Goal: Transaction & Acquisition: Book appointment/travel/reservation

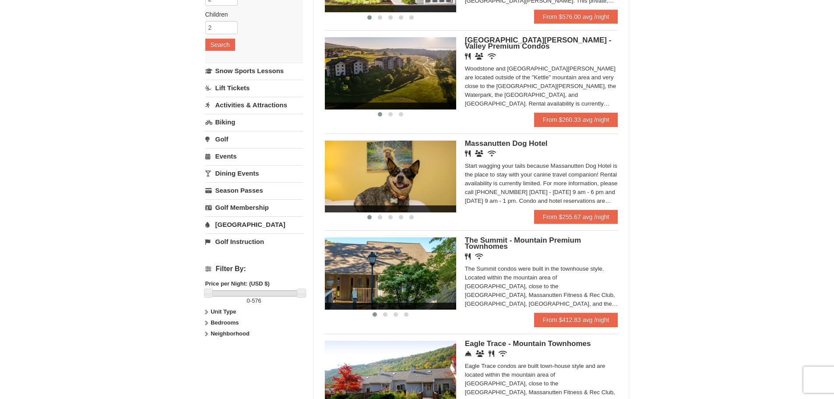
scroll to position [219, 0]
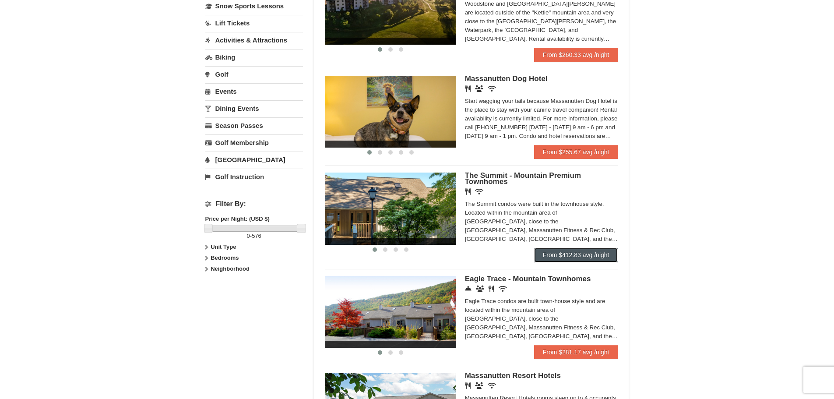
click at [587, 248] on link "From $412.83 avg /night" at bounding box center [576, 255] width 84 height 14
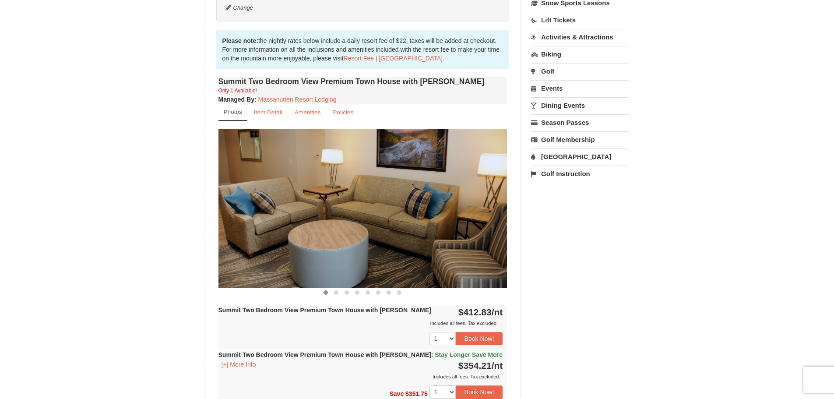
scroll to position [241, 0]
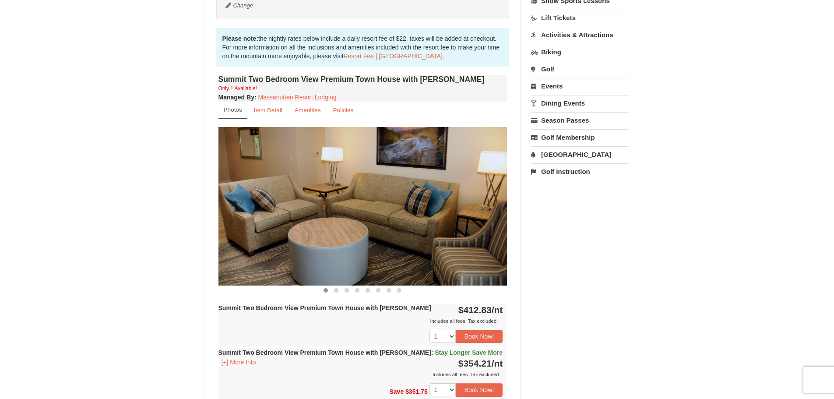
click at [495, 204] on img at bounding box center [363, 206] width 289 height 158
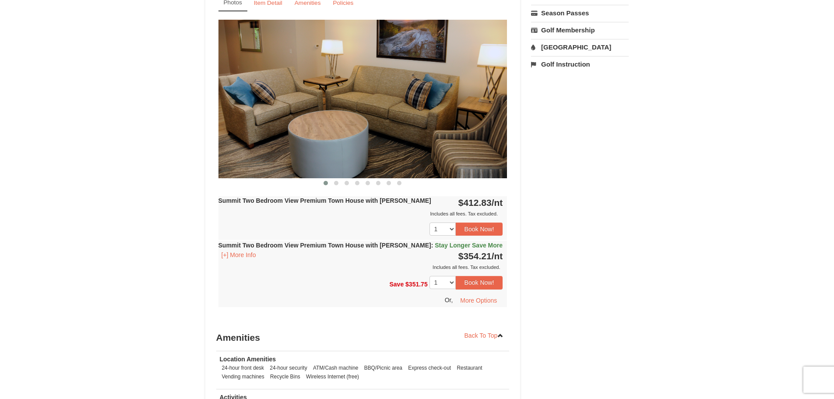
scroll to position [350, 0]
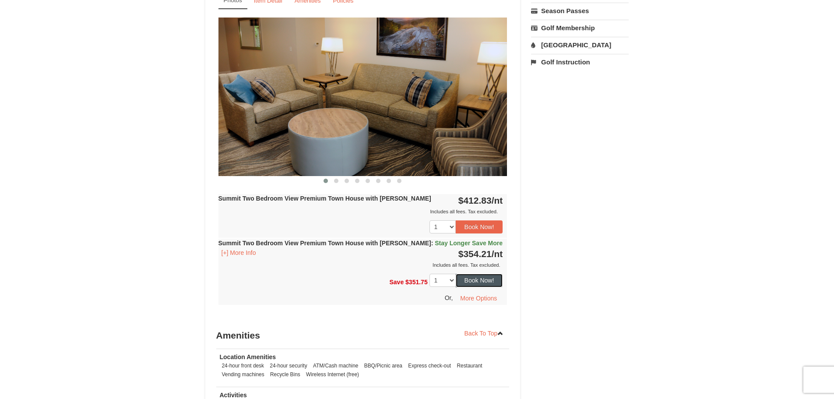
click at [492, 276] on button "Book Now!" at bounding box center [479, 280] width 47 height 13
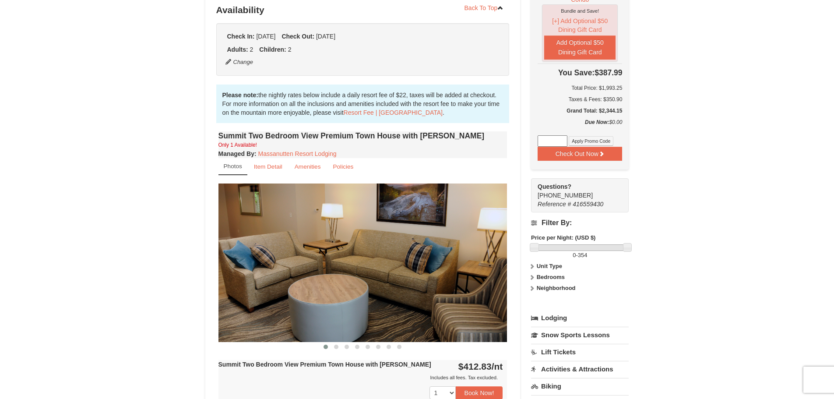
scroll to position [187, 0]
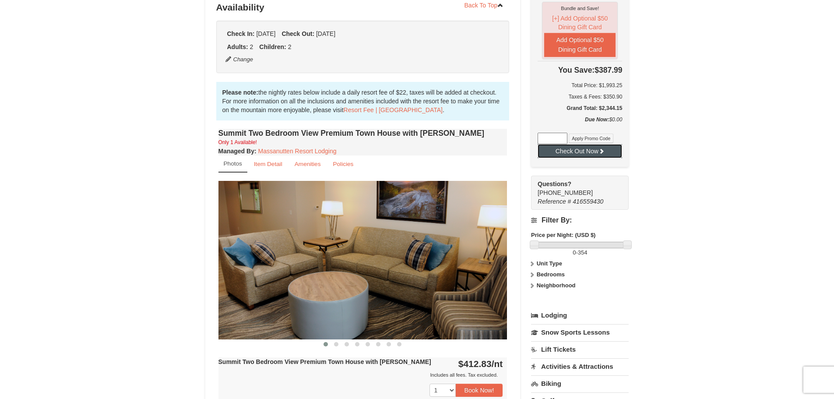
click at [582, 144] on button "Check Out Now" at bounding box center [580, 151] width 85 height 14
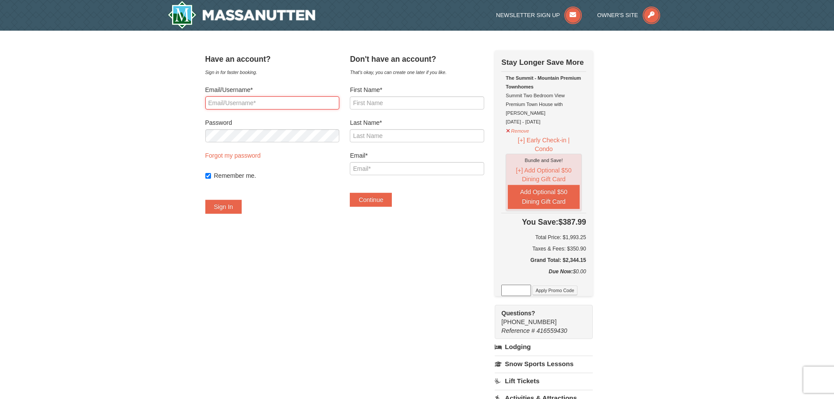
click at [321, 104] on input "Email/Username*" at bounding box center [272, 102] width 134 height 13
drag, startPoint x: 321, startPoint y: 105, endPoint x: 37, endPoint y: 57, distance: 288.2
click at [37, 57] on div "× Have an account? Sign in for faster booking. Email/Username* sadel1222 Passwo…" at bounding box center [417, 301] width 834 height 540
type input "[EMAIL_ADDRESS][DOMAIN_NAME]"
click at [225, 203] on button "Sign In" at bounding box center [223, 207] width 37 height 14
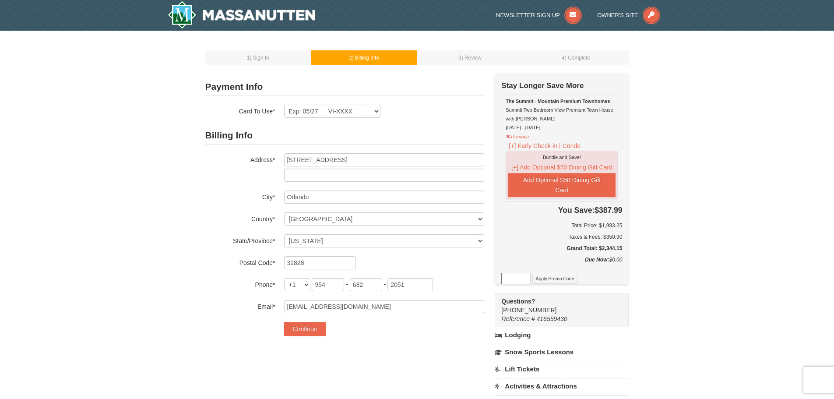
select select "FL"
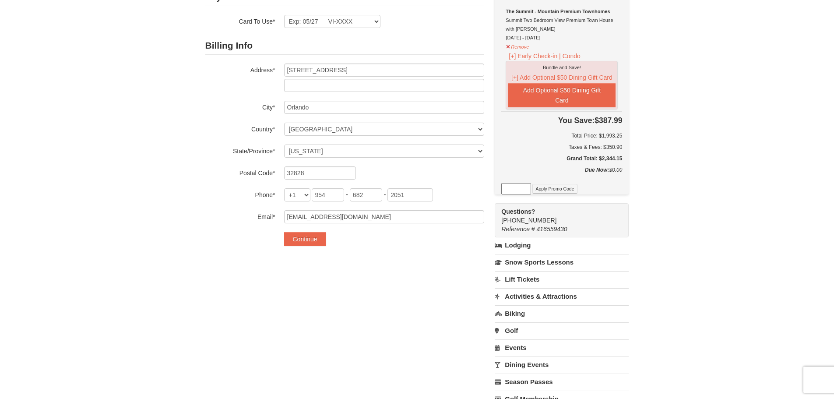
scroll to position [55, 0]
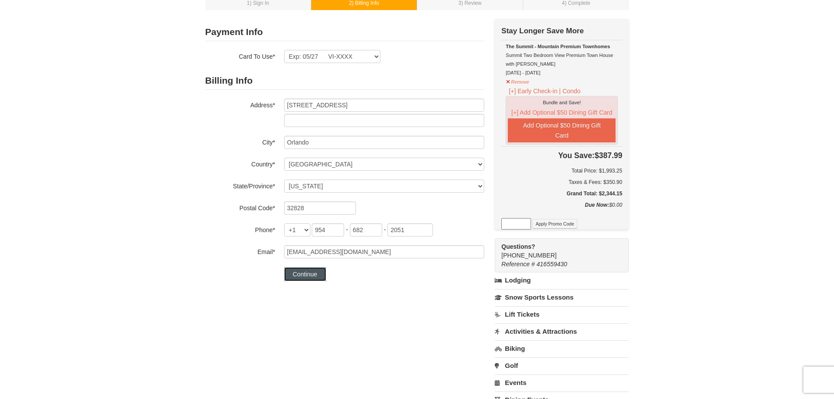
click at [293, 271] on button "Continue" at bounding box center [305, 274] width 42 height 14
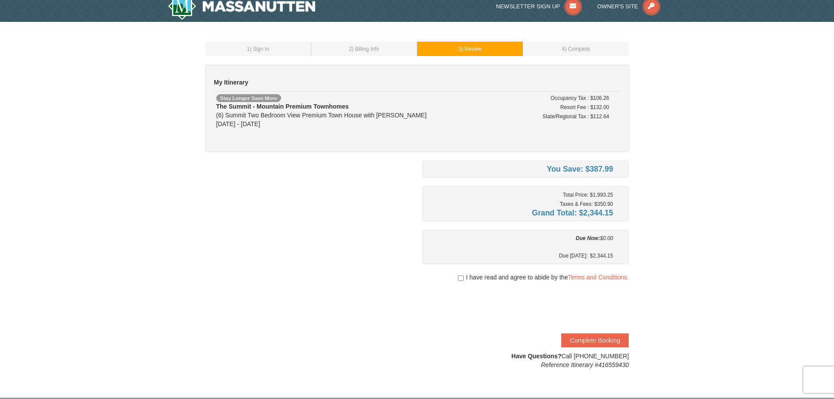
scroll to position [11, 0]
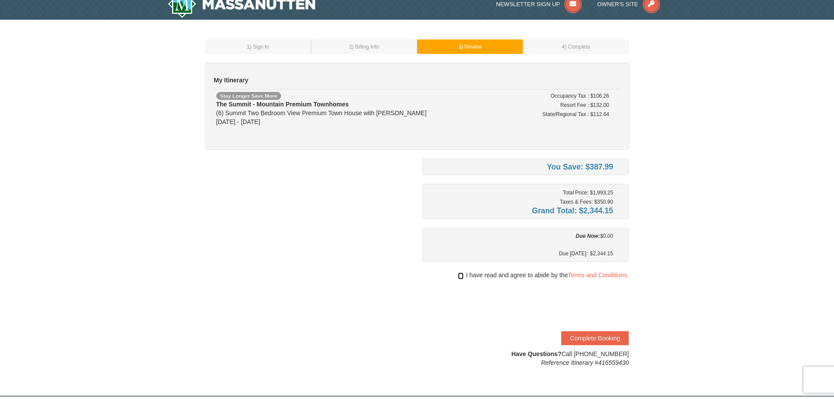
click at [460, 275] on input "checkbox" at bounding box center [461, 275] width 6 height 7
checkbox input "true"
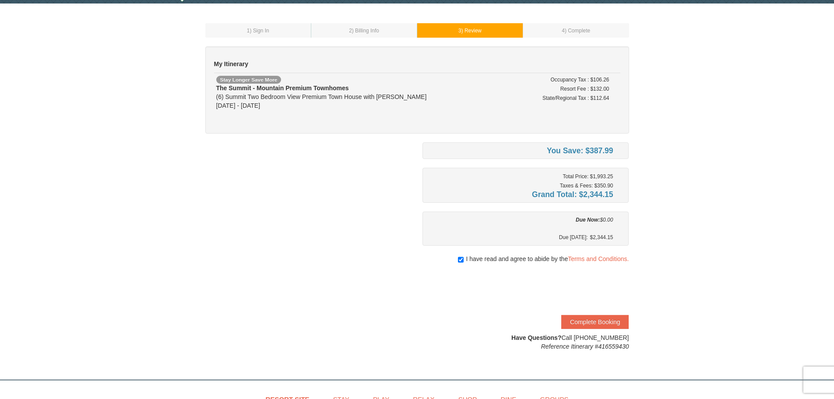
scroll to position [88, 0]
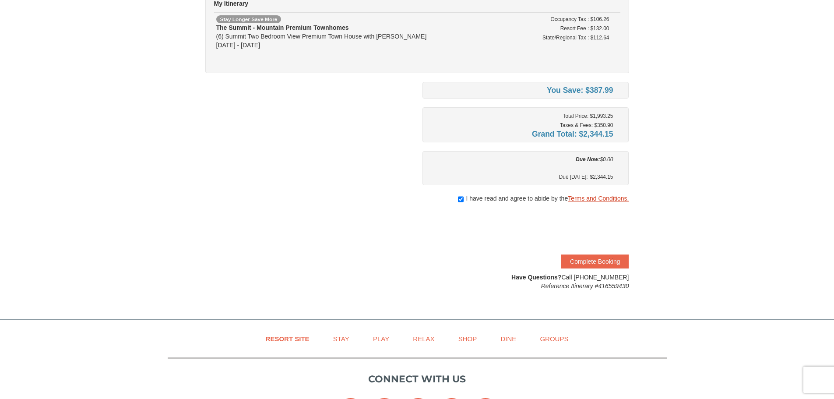
click at [601, 198] on link "Terms and Conditions." at bounding box center [598, 198] width 61 height 7
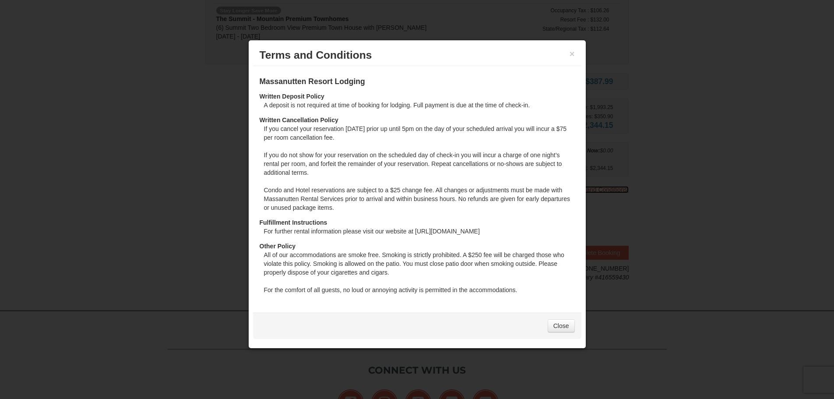
scroll to position [99, 0]
click at [557, 324] on link "Close" at bounding box center [561, 325] width 27 height 13
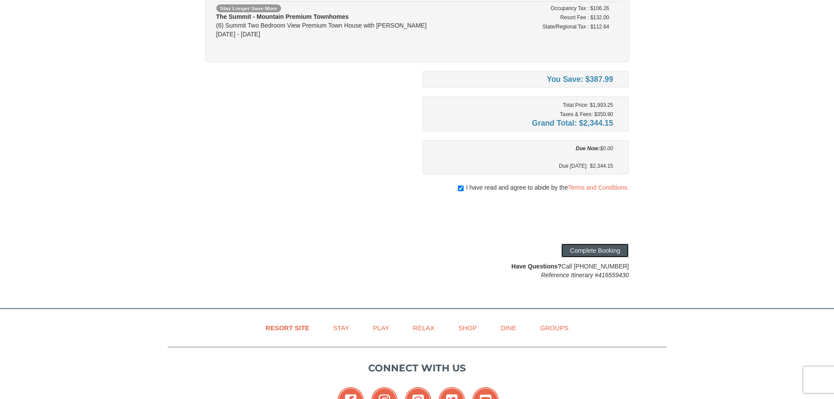
click at [607, 254] on button "Complete Booking" at bounding box center [594, 250] width 67 height 14
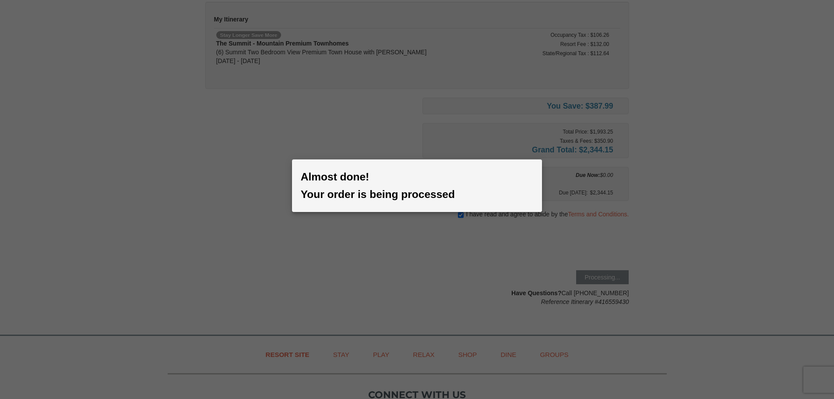
scroll to position [0, 0]
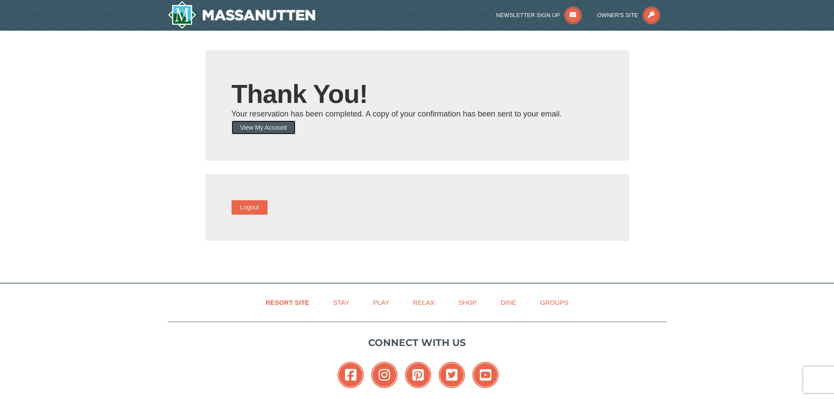
click at [290, 131] on button "View My Account" at bounding box center [264, 127] width 64 height 14
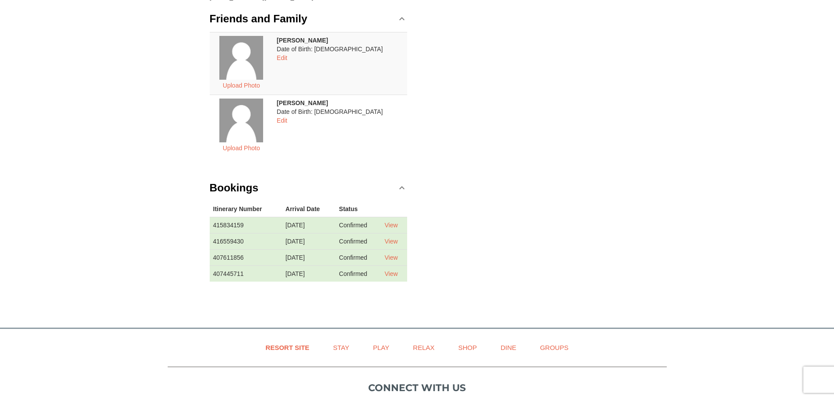
scroll to position [164, 0]
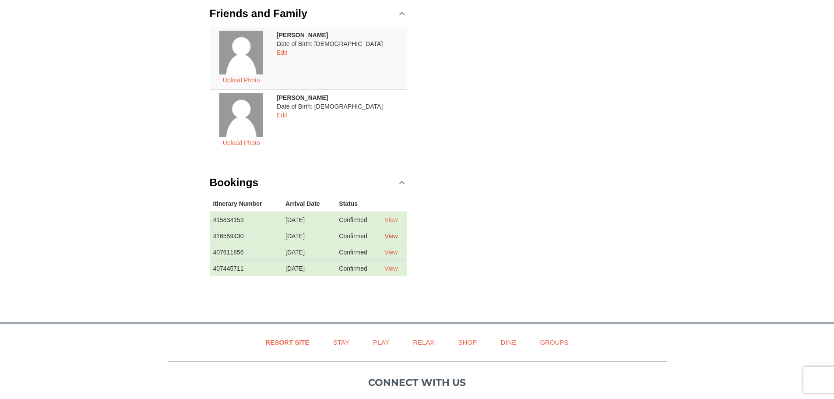
click at [391, 235] on link "View" at bounding box center [390, 236] width 13 height 7
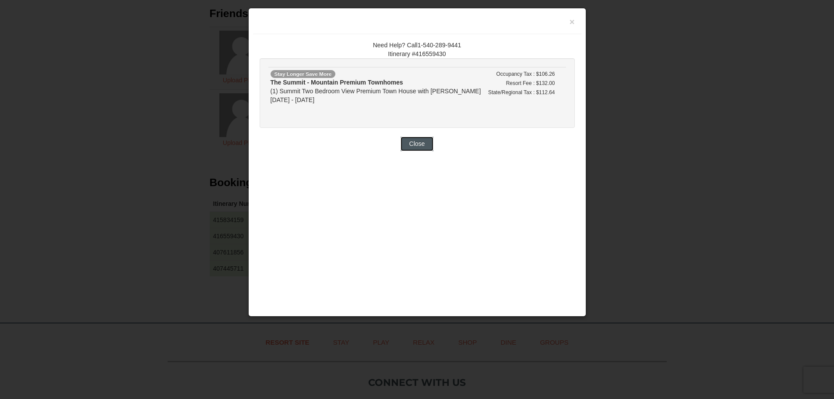
click at [418, 147] on button "Close" at bounding box center [417, 144] width 33 height 14
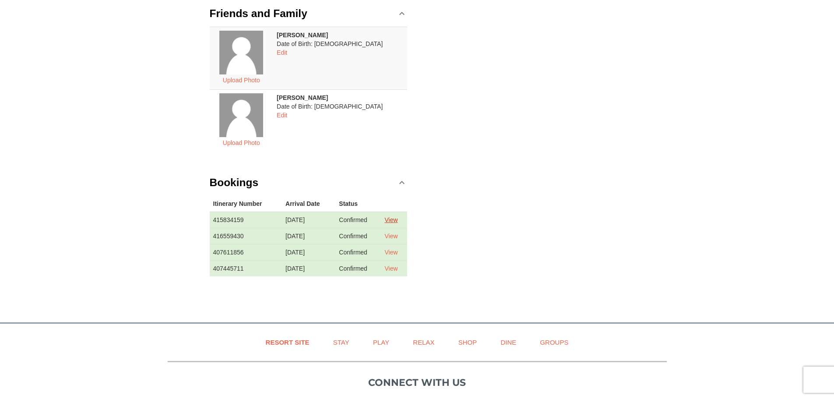
click at [389, 219] on link "View" at bounding box center [390, 219] width 13 height 7
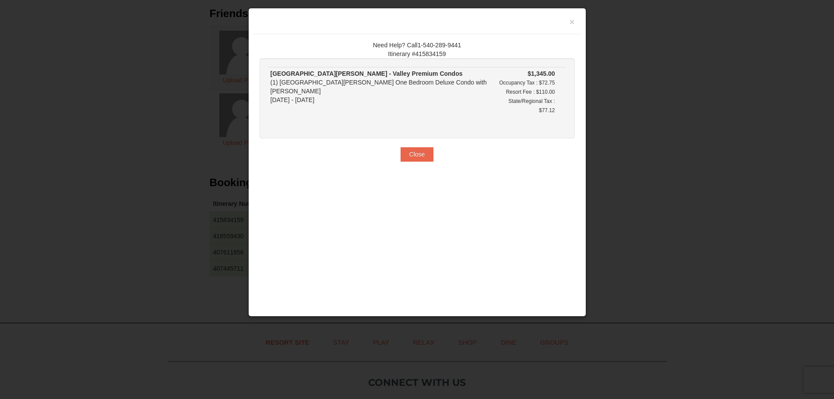
click at [417, 137] on div "Need Help? Call1-540-289-9441 Itinerary #415834159 [GEOGRAPHIC_DATA][PERSON_NAM…" at bounding box center [417, 101] width 328 height 134
click at [421, 147] on button "Close" at bounding box center [417, 154] width 33 height 14
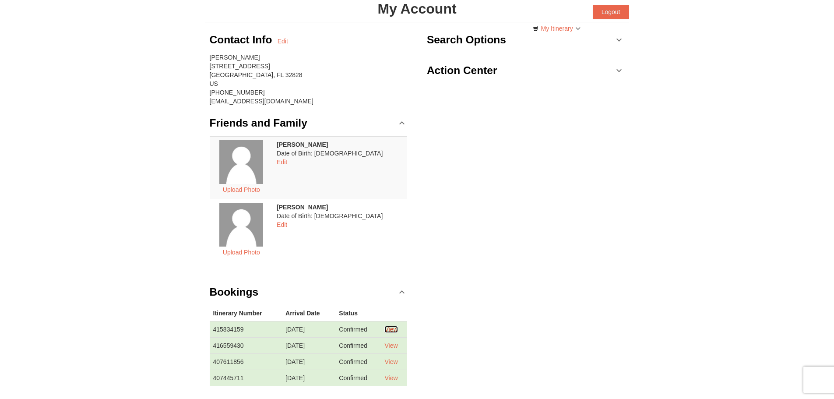
scroll to position [142, 0]
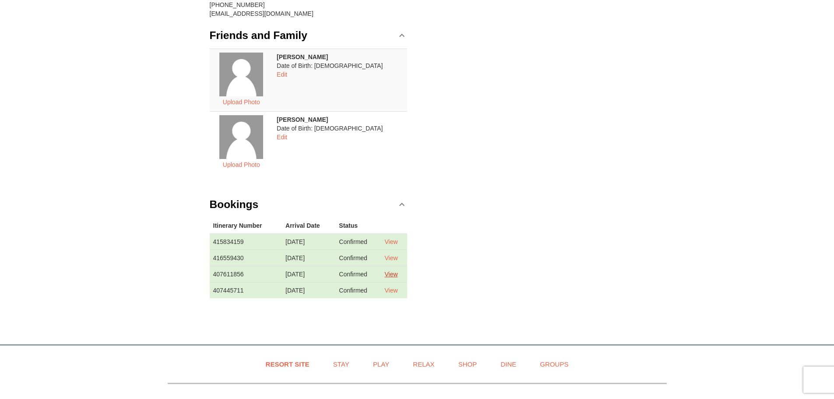
click at [393, 275] on link "View" at bounding box center [390, 274] width 13 height 7
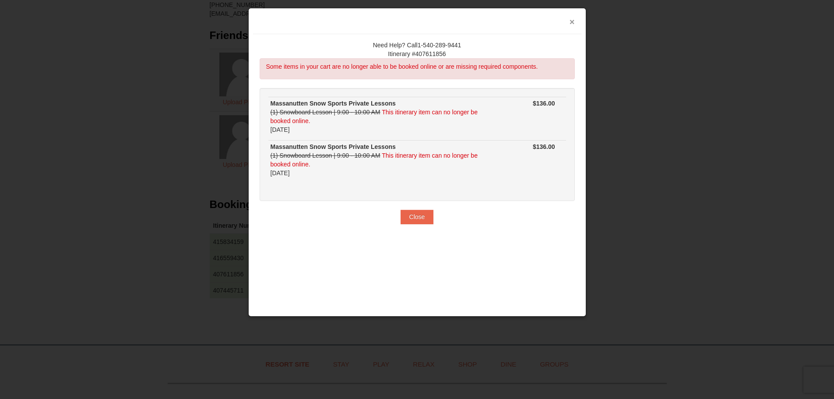
click at [571, 18] on button "×" at bounding box center [572, 22] width 5 height 9
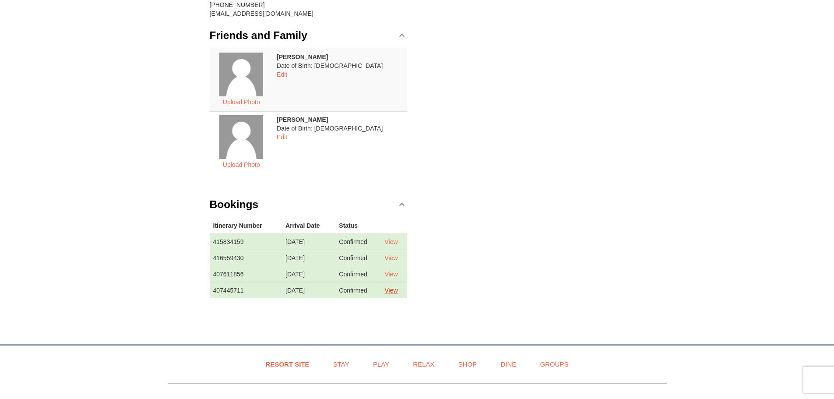
click at [396, 290] on link "View" at bounding box center [390, 290] width 13 height 7
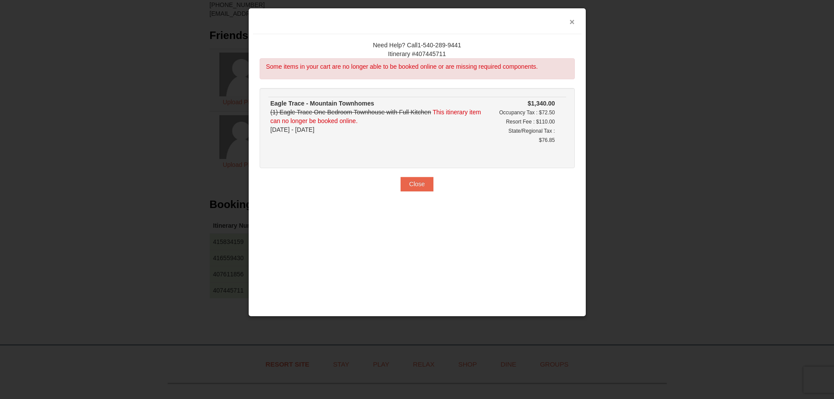
click at [573, 18] on button "×" at bounding box center [572, 22] width 5 height 9
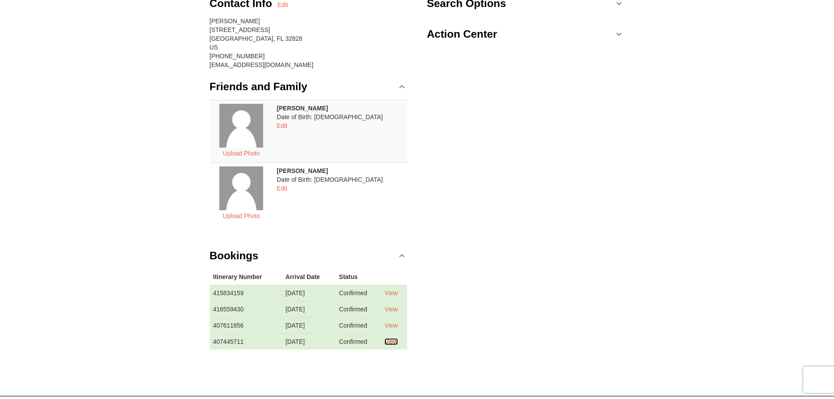
scroll to position [0, 0]
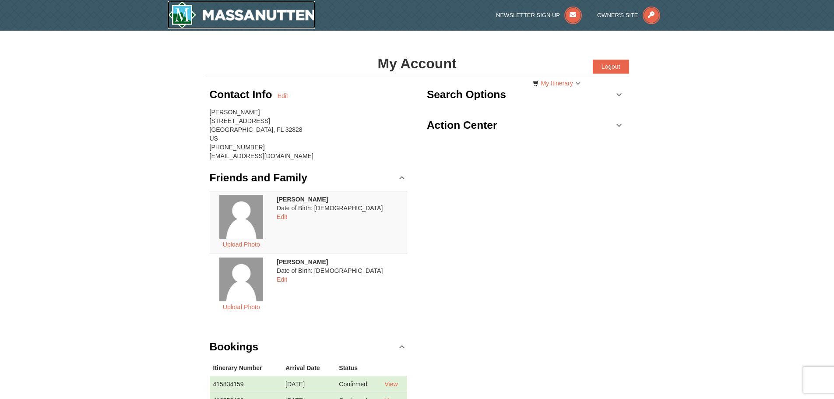
click at [232, 14] on img at bounding box center [242, 15] width 148 height 28
